Goal: Answer question/provide support: Answer question/provide support

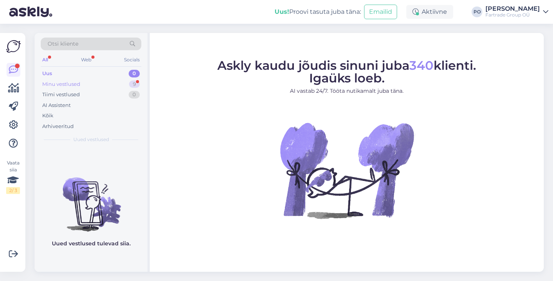
click at [111, 83] on div "Minu vestlused 9" at bounding box center [91, 84] width 101 height 11
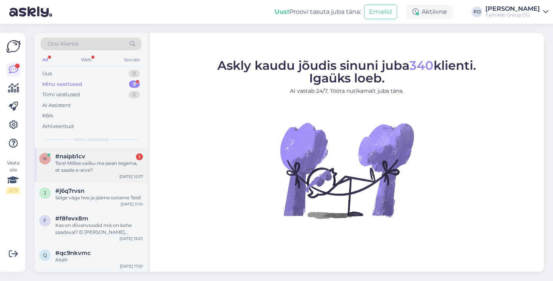
click at [99, 166] on div "Tere! Millise valiku ma pean tegema, et saada e-arve?" at bounding box center [99, 167] width 88 height 14
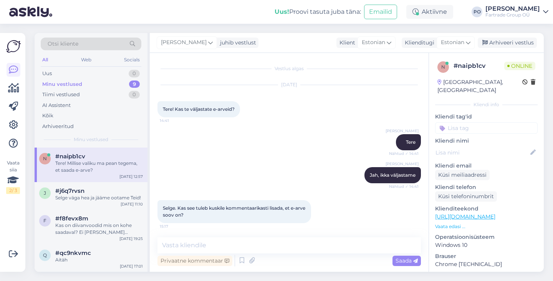
scroll to position [288, 0]
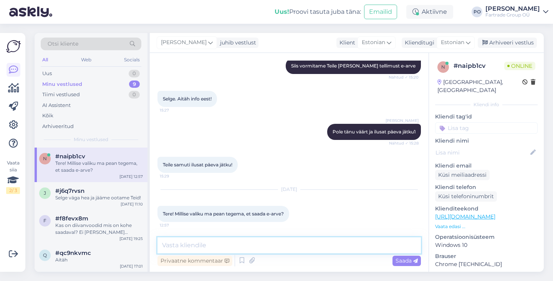
click at [206, 244] on textarea at bounding box center [288, 246] width 263 height 16
type textarea "Tere"
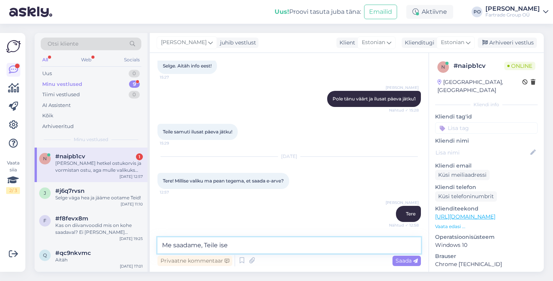
scroll to position [361, 0]
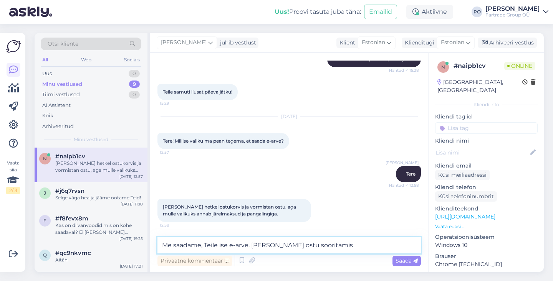
type textarea "Me saadame, Teile ise e-arve. [PERSON_NAME] ostu sooritamist"
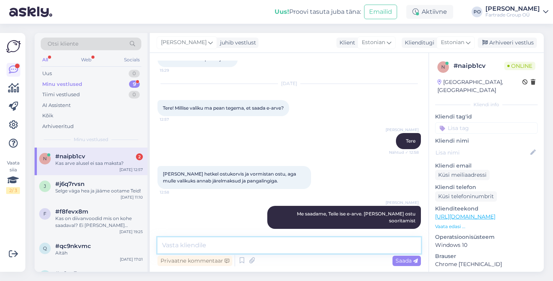
scroll to position [460, 0]
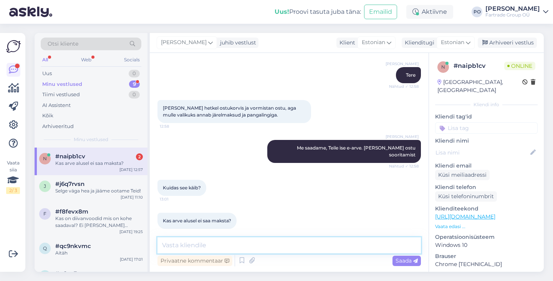
click at [233, 245] on textarea at bounding box center [288, 246] width 263 height 16
type textarea "S"
type textarea "M"
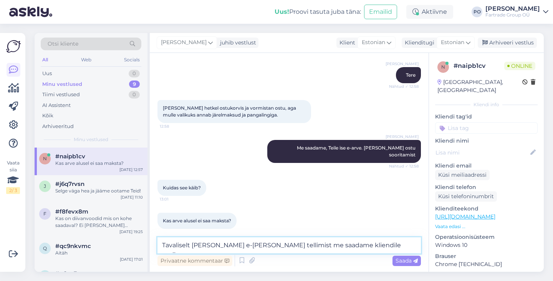
click at [342, 247] on textarea "Tavaliselt [PERSON_NAME] e-[PERSON_NAME] tellimist me saadame kliendile meiiga …" at bounding box center [288, 246] width 263 height 16
type textarea "Tavaliselt [PERSON_NAME] e-[PERSON_NAME] tellimist me saadame kliendile meiliga…"
click at [408, 259] on span "Saada" at bounding box center [406, 261] width 22 height 7
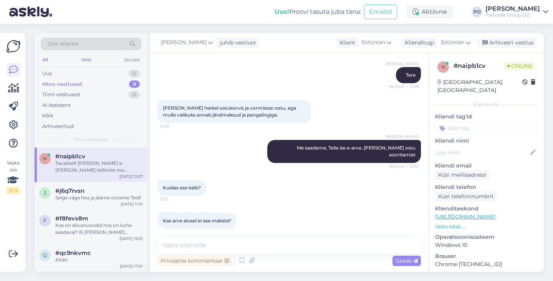
scroll to position [500, 0]
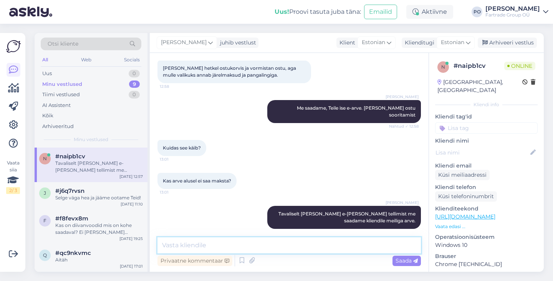
click at [275, 245] on textarea at bounding box center [288, 246] width 263 height 16
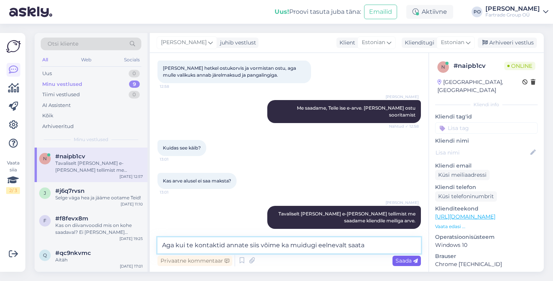
type textarea "Aga kui te kontaktid annate siis võime ka muidugi eelnevalt saata"
click at [402, 262] on span "Saada" at bounding box center [406, 261] width 22 height 7
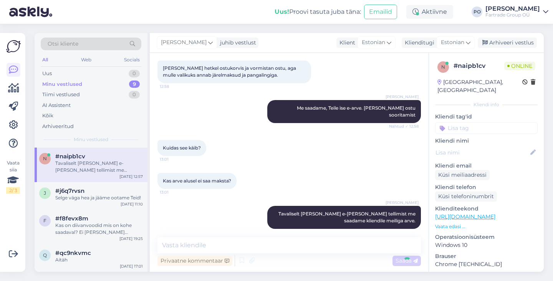
scroll to position [540, 0]
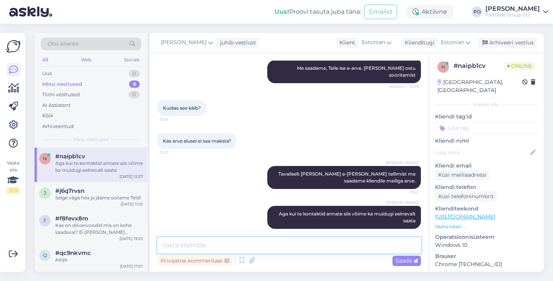
click at [238, 244] on textarea at bounding box center [288, 246] width 263 height 16
type textarea "St vormistada e-arve enne ostu"
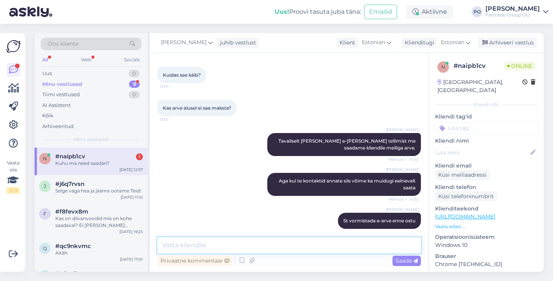
scroll to position [606, 0]
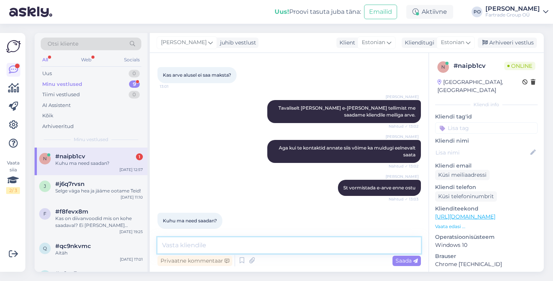
click at [202, 244] on textarea at bounding box center [288, 246] width 263 height 16
type textarea "Kirjutage siia"
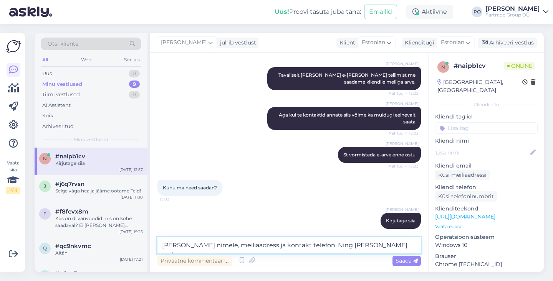
type textarea "[PERSON_NAME] nimele, meiliaadress ja kontakt telefon. Ning [PERSON_NAME] aadre…"
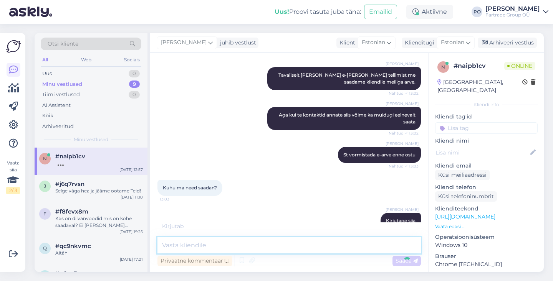
scroll to position [679, 0]
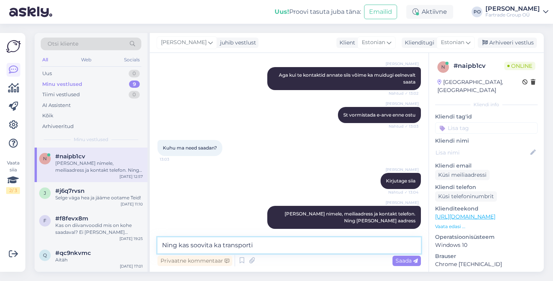
drag, startPoint x: 211, startPoint y: 247, endPoint x: 211, endPoint y: 224, distance: 22.6
click at [211, 246] on textarea "Ning kas soovita ka transporti" at bounding box center [288, 246] width 263 height 16
click at [270, 245] on textarea "Ning kas soovite ka transporti" at bounding box center [288, 246] width 263 height 16
type textarea "Ning kas soovite ka transporti"
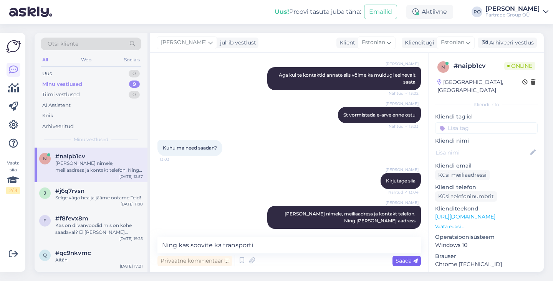
click at [402, 264] on span "Saada" at bounding box center [406, 261] width 22 height 7
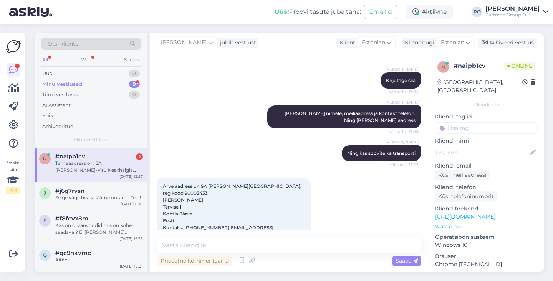
scroll to position [833, 0]
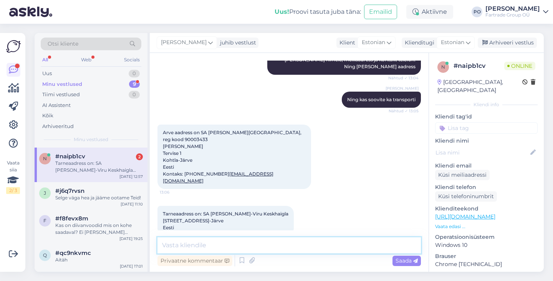
click at [196, 247] on textarea at bounding box center [288, 246] width 263 height 16
paste textarea "[URL][DOMAIN_NAME]"
type textarea "Ja ostuks jääb see diivan [URL][DOMAIN_NAME]"
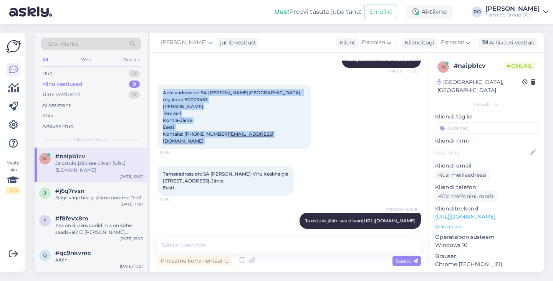
drag, startPoint x: 275, startPoint y: 121, endPoint x: 159, endPoint y: 84, distance: 121.2
click at [159, 85] on div "Arve aadress on SA [PERSON_NAME]-Viru Keskhaigla, reg kood 90003433 [PERSON_NAM…" at bounding box center [234, 117] width 154 height 64
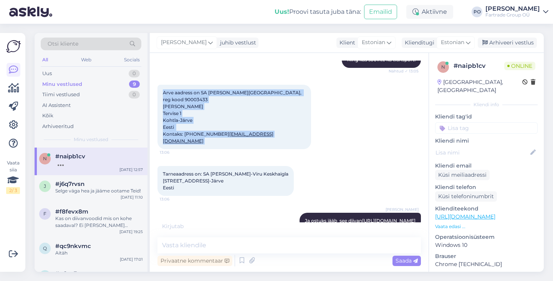
copy span "Arve aadress on SA [PERSON_NAME]-Viru Keskhaigla, reg kood 90003433 [PERSON_NAM…"
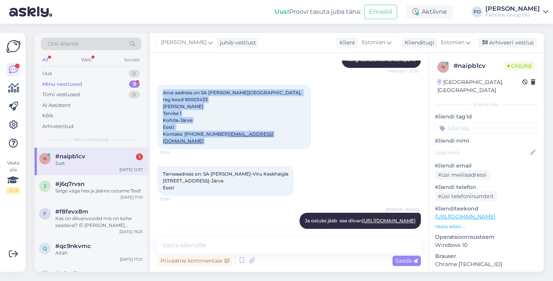
scroll to position [906, 0]
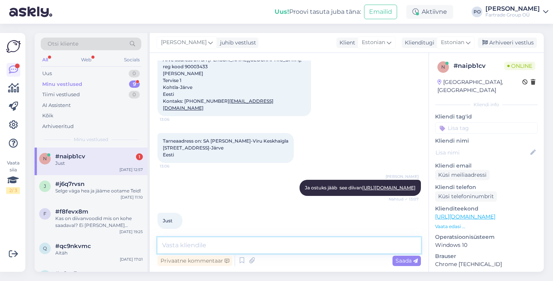
click at [226, 248] on textarea at bounding box center [288, 246] width 263 height 16
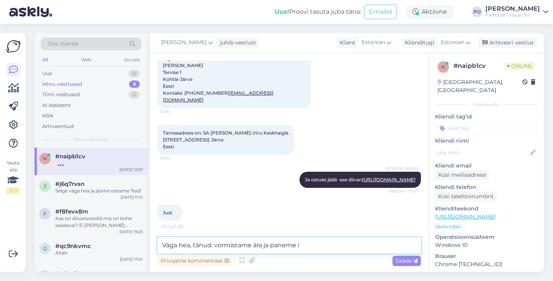
scroll to position [939, 0]
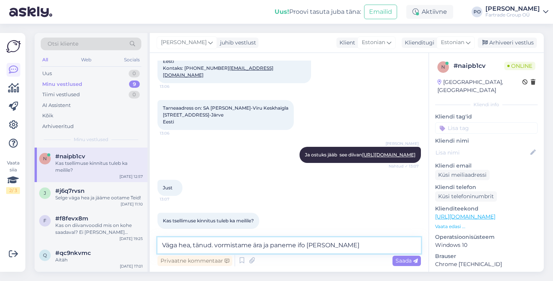
click at [213, 245] on textarea "Väga hea, tänud. vormistame ära ja paneme ifo [PERSON_NAME]" at bounding box center [288, 246] width 263 height 16
click at [338, 244] on textarea "Väga hea, tänud! Vormistame ära ja paneme ifo [PERSON_NAME]" at bounding box center [288, 246] width 263 height 16
drag, startPoint x: 301, startPoint y: 247, endPoint x: 309, endPoint y: 205, distance: 42.2
click at [301, 247] on textarea "Väga hea, tänud! Vormistame ära ja paneme ifo [PERSON_NAME]" at bounding box center [288, 246] width 263 height 16
click at [314, 247] on textarea "Väga hea, tänud! Vormistame ära ja paneme info [PERSON_NAME]" at bounding box center [288, 246] width 263 height 16
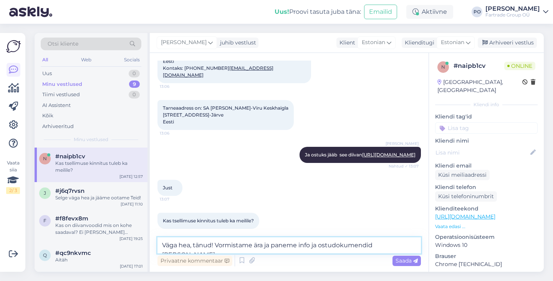
click at [400, 246] on textarea "Väga hea, tänud! Vormistame ära ja paneme info ja ostudokumendid [PERSON_NAME]" at bounding box center [288, 246] width 263 height 16
type textarea "Väga hea, tänud! Vormistame ära ja paneme info ja ostudokumendid [PERSON_NAME] …"
drag, startPoint x: 404, startPoint y: 262, endPoint x: 395, endPoint y: 238, distance: 25.7
click at [405, 261] on span "Saada" at bounding box center [406, 261] width 22 height 7
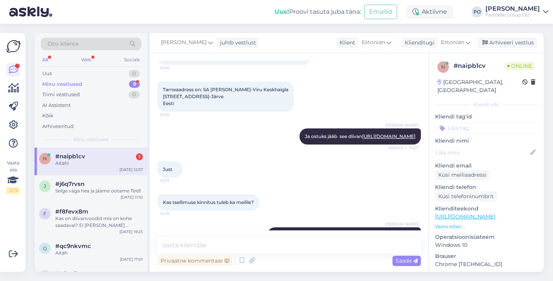
scroll to position [868, 0]
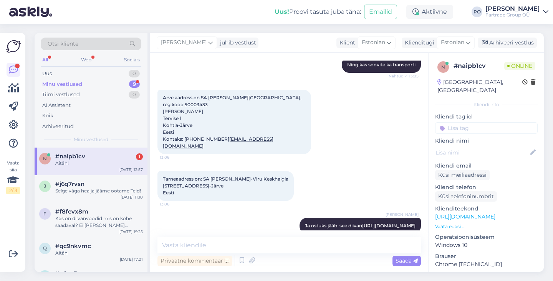
drag, startPoint x: 183, startPoint y: 179, endPoint x: 162, endPoint y: 157, distance: 29.9
click at [162, 171] on div "Tarneaadress on: SA [PERSON_NAME]-Viru Keskhaigla [GEOGRAPHIC_DATA] [STREET_ADD…" at bounding box center [225, 186] width 136 height 30
copy span "Tarneaadress on: SA [PERSON_NAME]-Viru Keskhaigla [STREET_ADDRESS]-Järve Eesti"
click at [226, 243] on textarea at bounding box center [288, 246] width 263 height 16
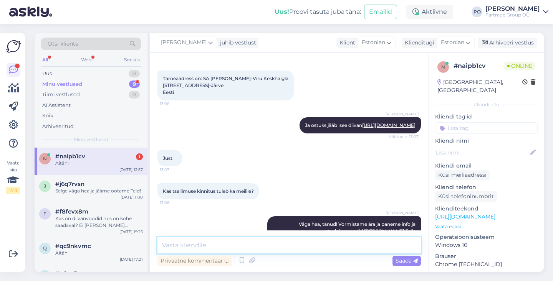
scroll to position [1012, 0]
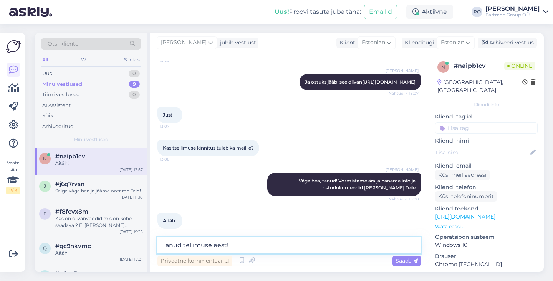
click at [183, 248] on textarea "Tänud tellimuse eest!" at bounding box center [288, 246] width 263 height 16
click at [264, 243] on textarea "Tänud Teile tellimuse eest!" at bounding box center [288, 246] width 263 height 16
type textarea "Tänud Teile tellimuse eest!"
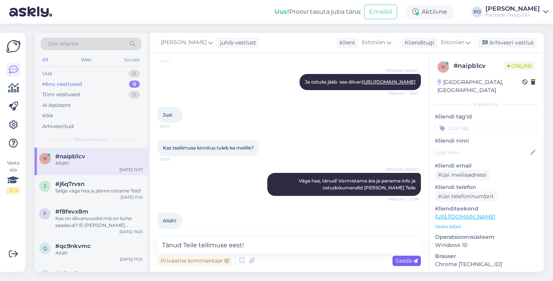
click at [405, 263] on span "Saada" at bounding box center [406, 261] width 22 height 7
